Goal: Task Accomplishment & Management: Manage account settings

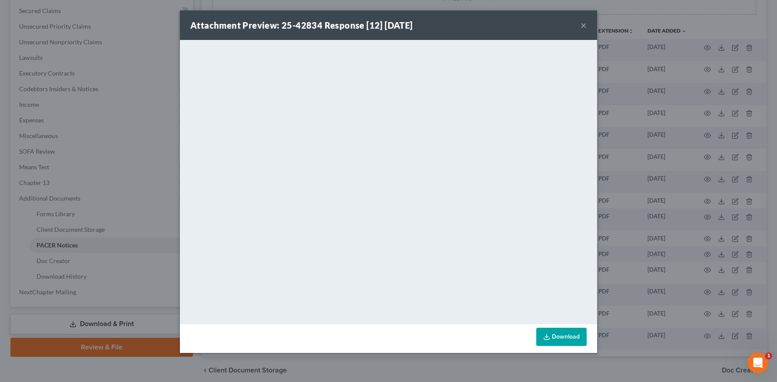
click at [584, 26] on button "×" at bounding box center [584, 25] width 6 height 10
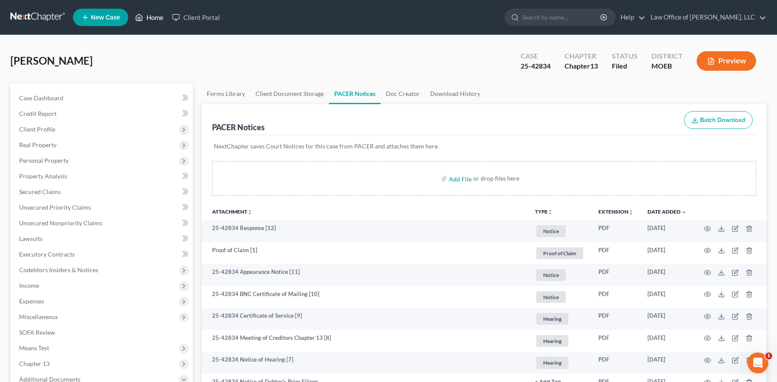
click at [157, 14] on link "Home" at bounding box center [149, 18] width 37 height 16
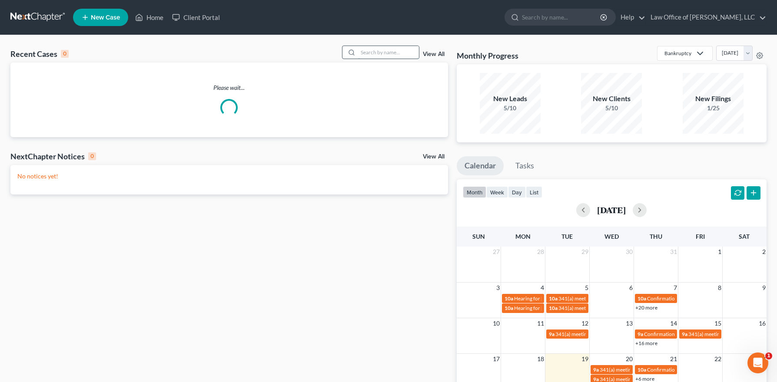
click at [369, 54] on input "search" at bounding box center [388, 52] width 61 height 13
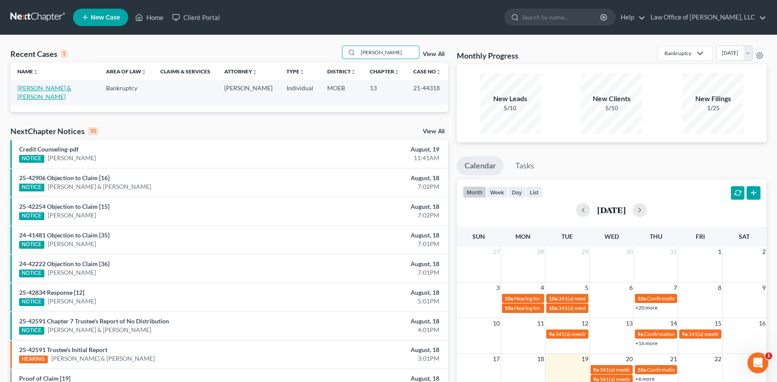
type input "[PERSON_NAME]"
click at [64, 90] on link "[PERSON_NAME] & [PERSON_NAME]" at bounding box center [44, 92] width 54 height 16
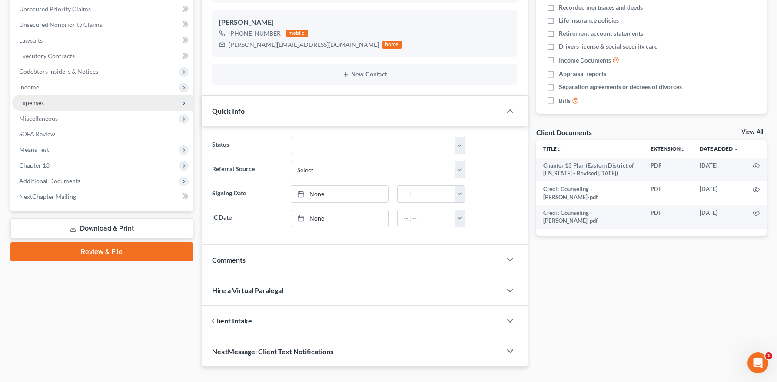
scroll to position [198, 0]
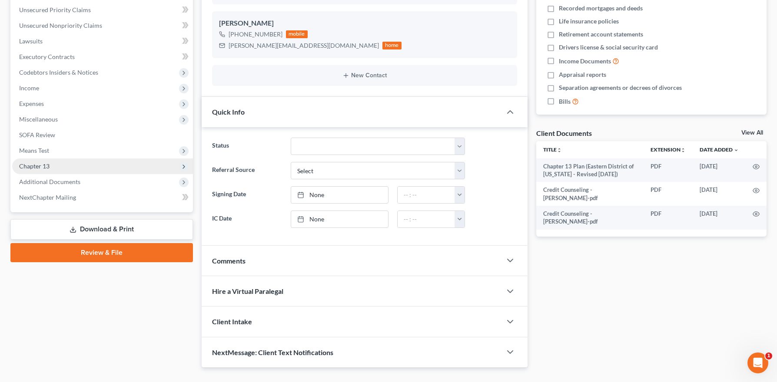
click at [41, 166] on span "Chapter 13" at bounding box center [34, 166] width 30 height 7
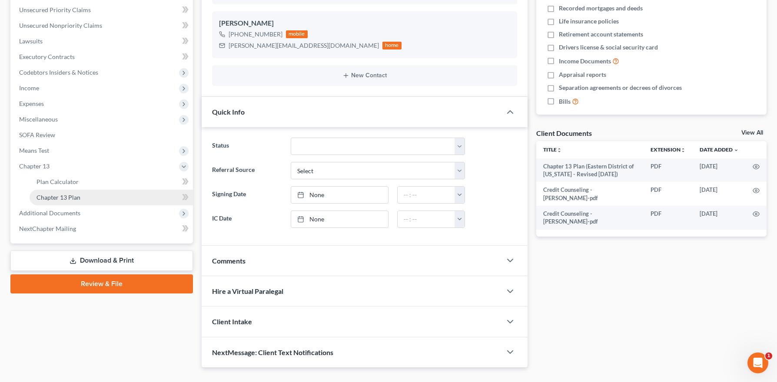
click at [58, 200] on span "Chapter 13 Plan" at bounding box center [58, 197] width 44 height 7
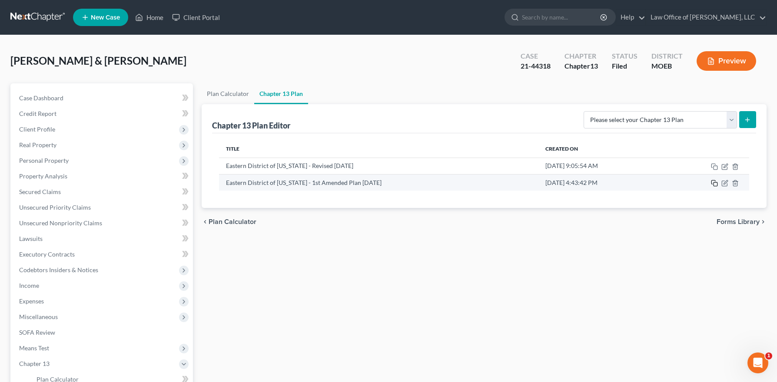
click at [713, 182] on icon "button" at bounding box center [714, 183] width 7 height 7
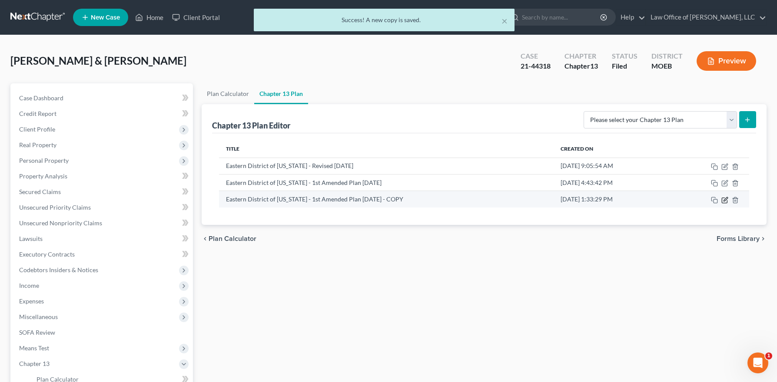
click at [727, 199] on icon "button" at bounding box center [724, 200] width 7 height 7
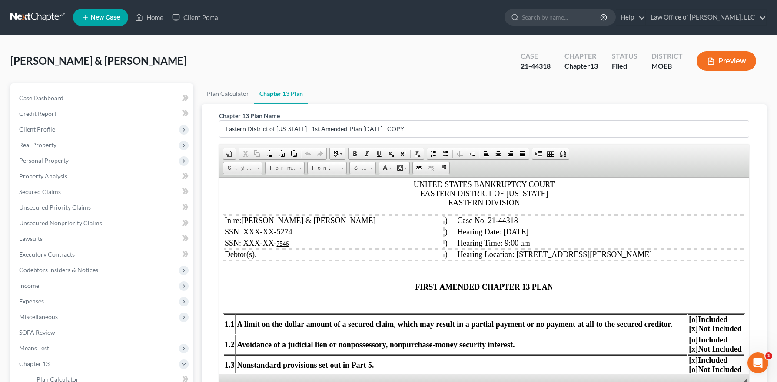
scroll to position [161, 0]
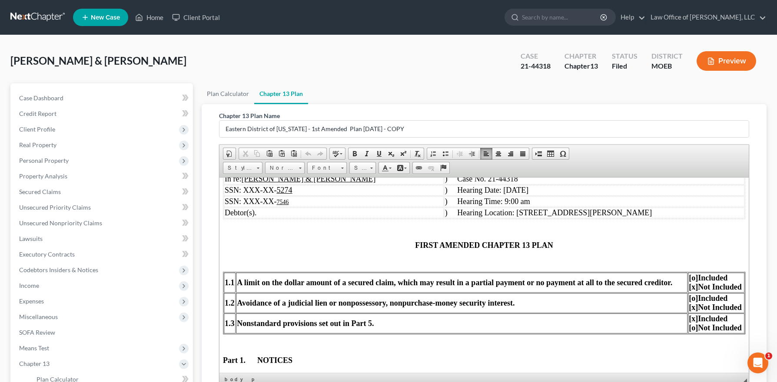
drag, startPoint x: 464, startPoint y: 190, endPoint x: 477, endPoint y: 232, distance: 43.3
click at [464, 190] on span ") Hearing Date: [DATE]" at bounding box center [486, 190] width 83 height 9
drag, startPoint x: 437, startPoint y: 243, endPoint x: 438, endPoint y: 298, distance: 55.2
click at [437, 243] on span "FIRST AMENDED CHAPTER 13 PLAN" at bounding box center [484, 245] width 138 height 9
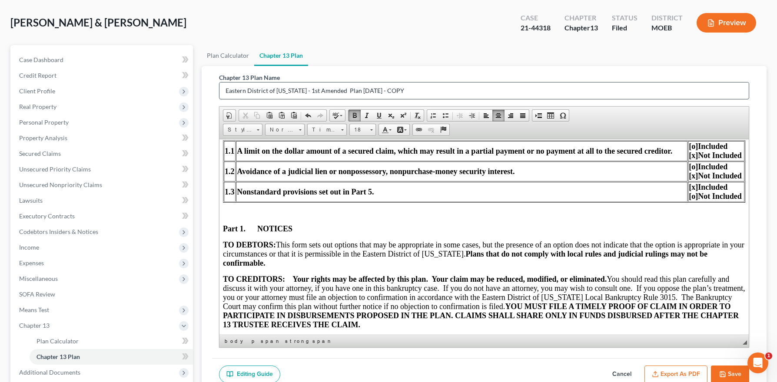
scroll to position [75, 0]
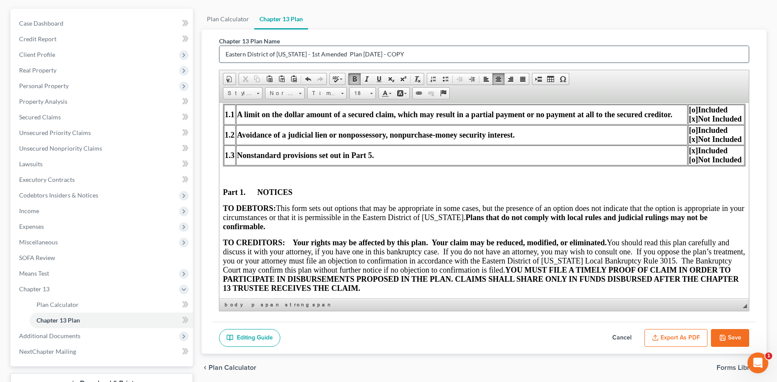
drag, startPoint x: 417, startPoint y: 56, endPoint x: 355, endPoint y: 56, distance: 61.7
click at [355, 56] on input "Eastern District of [US_STATE] - 1st Amended Plan [DATE] - COPY" at bounding box center [483, 54] width 529 height 17
drag, startPoint x: 310, startPoint y: 55, endPoint x: 313, endPoint y: 78, distance: 22.8
click at [310, 55] on input "Eastern District of [US_STATE] - 1st Amended Plan [DATE]" at bounding box center [483, 54] width 529 height 17
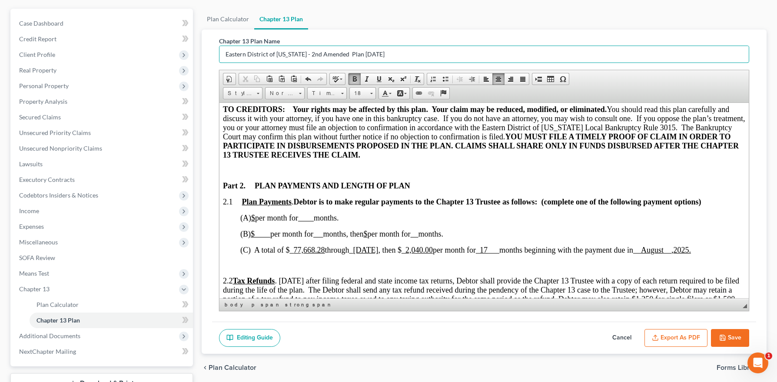
scroll to position [388, 0]
type input "Eastern District of [US_STATE] - 2nd Amended Plan [DATE]"
click at [499, 248] on span "_ 17 ___" at bounding box center [487, 249] width 23 height 9
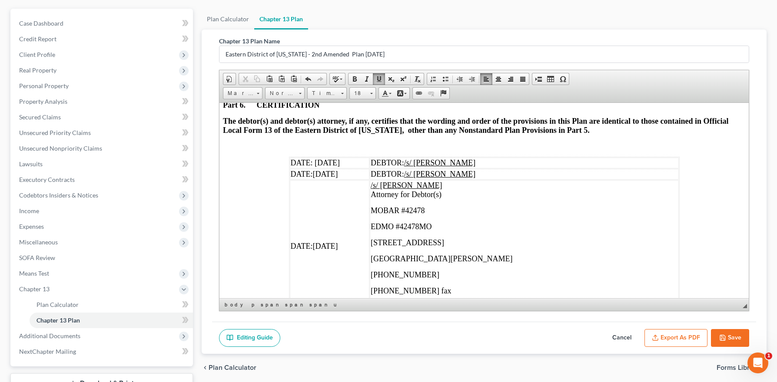
scroll to position [2707, 0]
click at [334, 166] on span "DATE: [DATE]" at bounding box center [315, 162] width 49 height 9
drag, startPoint x: 353, startPoint y: 170, endPoint x: 341, endPoint y: 172, distance: 12.7
click at [341, 168] on td "DATE: [DATE]" at bounding box center [330, 162] width 80 height 11
click at [333, 166] on span "DATE: [DATE]" at bounding box center [315, 162] width 49 height 9
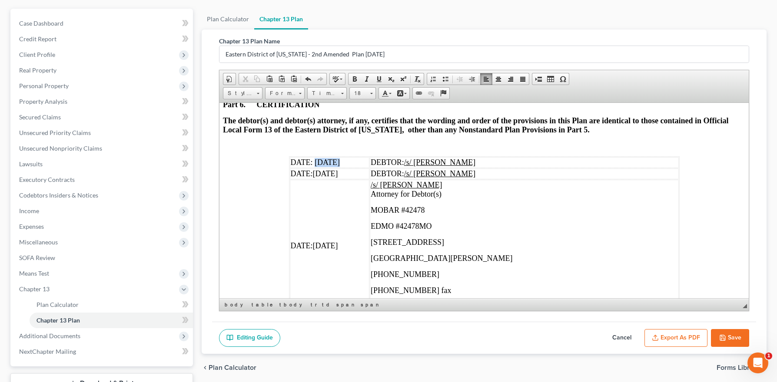
drag, startPoint x: 333, startPoint y: 172, endPoint x: 319, endPoint y: 172, distance: 13.5
click at [319, 166] on span "DATE: [DATE]" at bounding box center [315, 162] width 49 height 9
drag, startPoint x: 356, startPoint y: 172, endPoint x: 314, endPoint y: 173, distance: 42.6
click at [314, 168] on td "DATE: [DATE]" at bounding box center [330, 162] width 80 height 11
copy span "[DATE]"
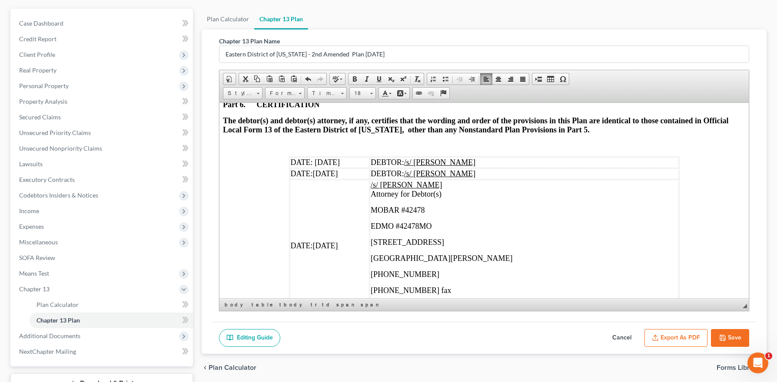
drag, startPoint x: 352, startPoint y: 185, endPoint x: 316, endPoint y: 184, distance: 35.6
click at [316, 179] on td "DATE: [DATE]" at bounding box center [330, 173] width 80 height 11
drag, startPoint x: 352, startPoint y: 255, endPoint x: 314, endPoint y: 256, distance: 37.8
click at [314, 256] on td "DATE: [DATE]" at bounding box center [330, 245] width 80 height 133
drag, startPoint x: 730, startPoint y: 332, endPoint x: 718, endPoint y: 303, distance: 31.7
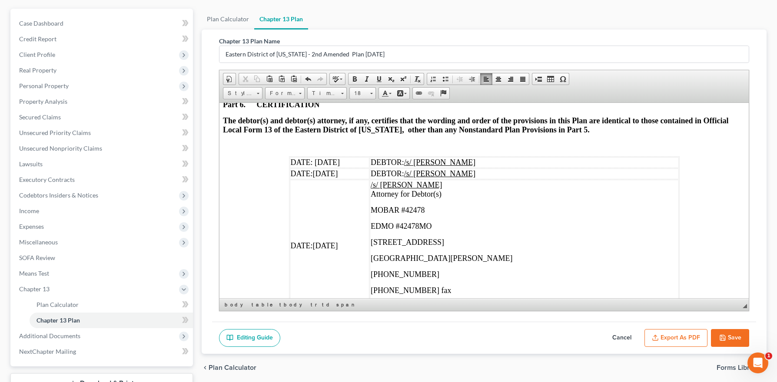
click at [730, 332] on button "Save" at bounding box center [730, 338] width 38 height 18
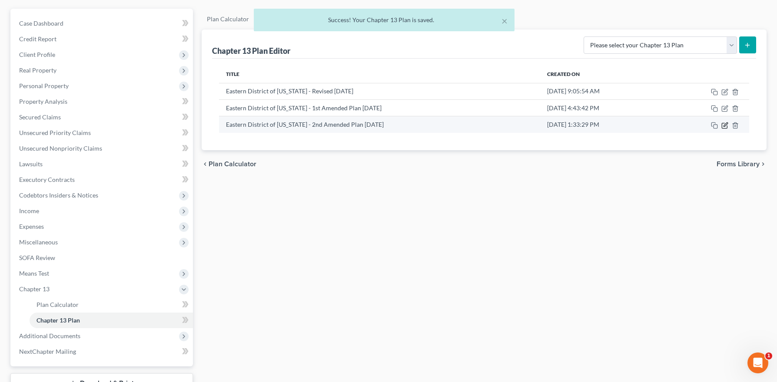
click at [724, 122] on icon "button" at bounding box center [724, 125] width 7 height 7
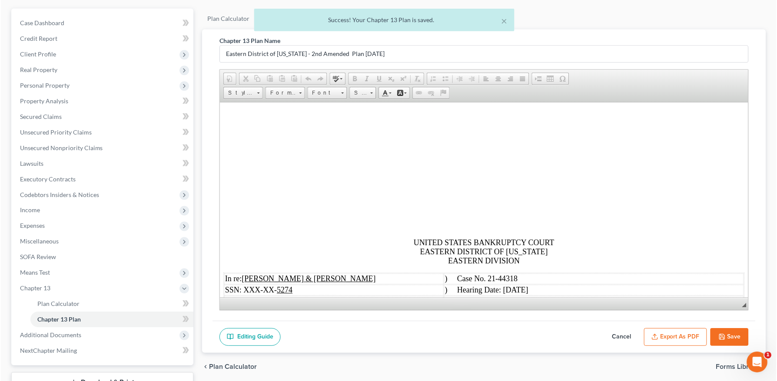
scroll to position [0, 0]
click at [693, 331] on button "Export as PDF" at bounding box center [675, 338] width 63 height 18
